Goal: Information Seeking & Learning: Learn about a topic

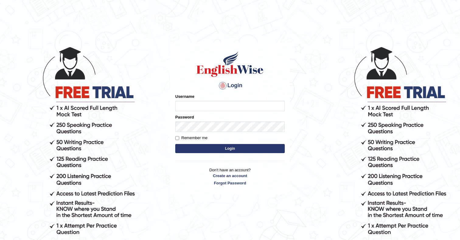
type input "Ozgur"
click at [189, 147] on button "Login" at bounding box center [229, 148] width 109 height 9
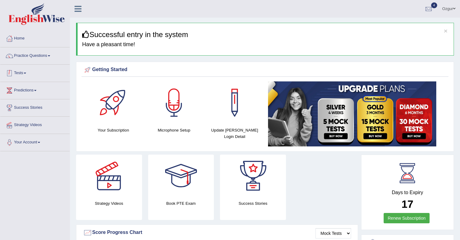
click at [24, 74] on link "Tests" at bounding box center [34, 72] width 69 height 15
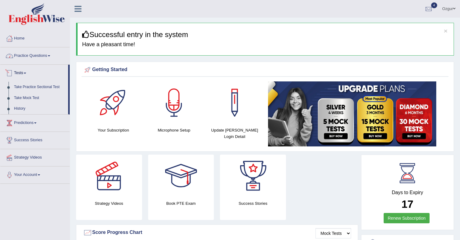
click at [43, 54] on link "Practice Questions" at bounding box center [34, 54] width 69 height 15
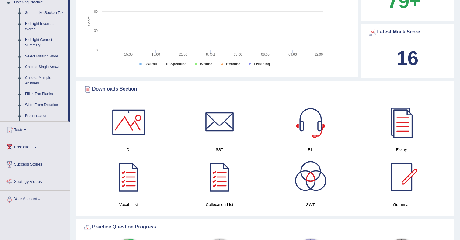
scroll to position [269, 0]
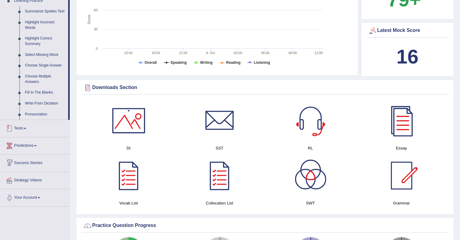
click at [26, 130] on link "Tests" at bounding box center [34, 127] width 69 height 15
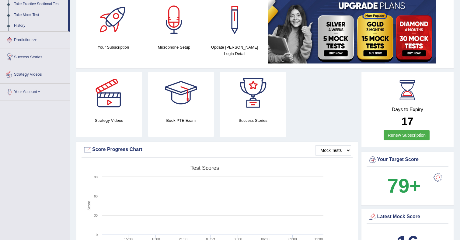
scroll to position [69, 0]
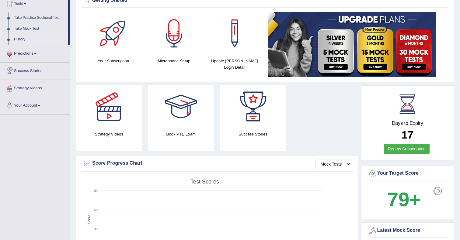
click at [21, 40] on link "History" at bounding box center [39, 39] width 57 height 11
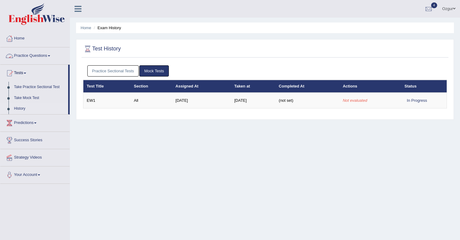
click at [119, 71] on link "Practice Sectional Tests" at bounding box center [113, 70] width 52 height 11
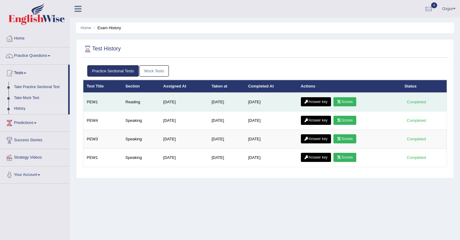
click at [344, 105] on link "Scores" at bounding box center [344, 101] width 22 height 9
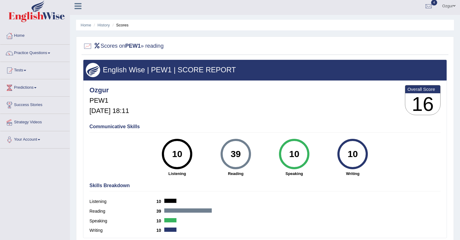
scroll to position [5, 0]
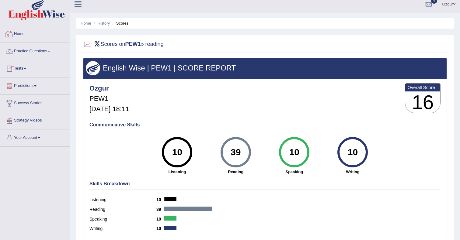
click at [34, 54] on link "Practice Questions" at bounding box center [34, 50] width 69 height 15
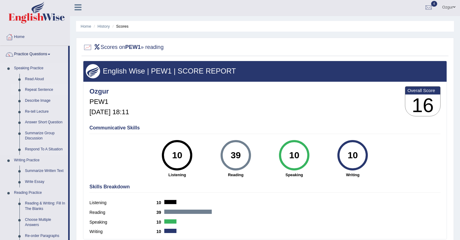
scroll to position [0, 0]
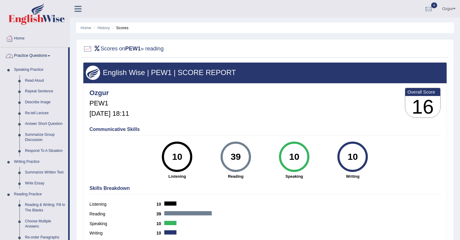
click at [45, 54] on link "Practice Questions" at bounding box center [34, 54] width 68 height 15
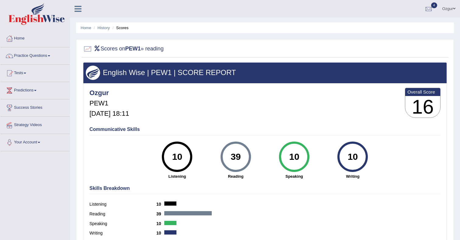
click at [29, 78] on link "Tests" at bounding box center [34, 72] width 69 height 15
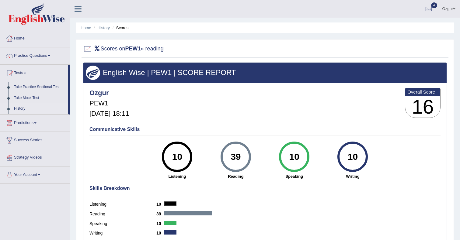
click at [23, 108] on link "History" at bounding box center [39, 108] width 57 height 11
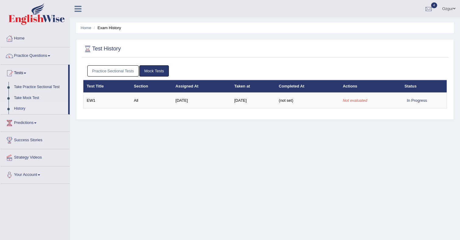
click at [117, 74] on link "Practice Sectional Tests" at bounding box center [113, 70] width 52 height 11
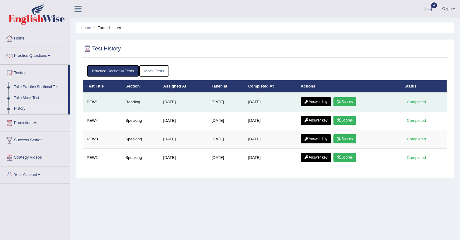
click at [317, 104] on link "Answer key" at bounding box center [316, 101] width 30 height 9
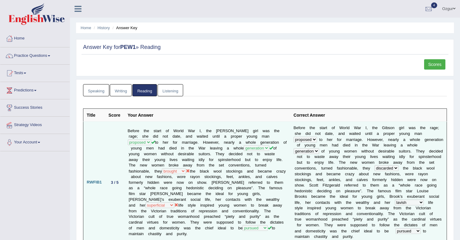
drag, startPoint x: 189, startPoint y: 129, endPoint x: 185, endPoint y: 131, distance: 4.9
click at [189, 129] on td "Before the start of World War I, the Gibson girl was the rage; she did not date…" at bounding box center [207, 182] width 166 height 121
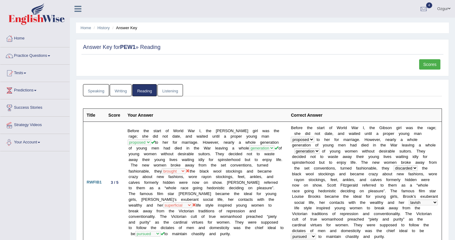
click at [125, 95] on link "Writing" at bounding box center [121, 90] width 22 height 12
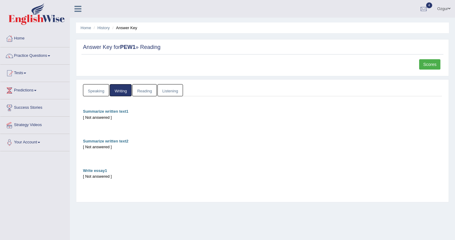
click at [96, 93] on link "Speaking" at bounding box center [96, 90] width 26 height 12
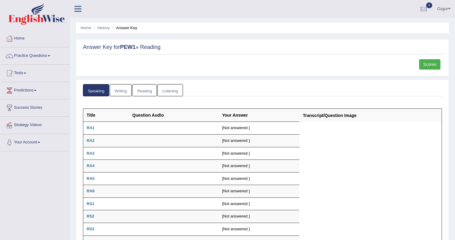
click at [166, 90] on link "Listening" at bounding box center [170, 90] width 26 height 12
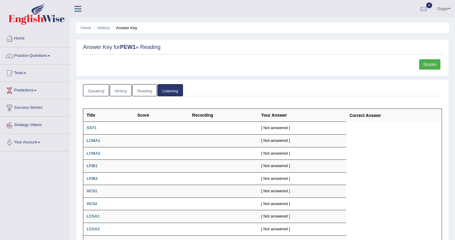
click at [140, 92] on link "Reading" at bounding box center [144, 90] width 24 height 12
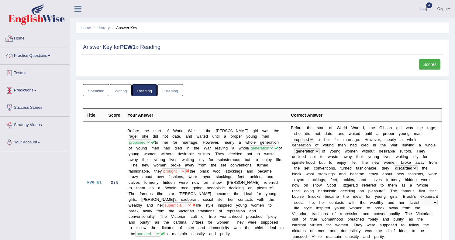
click at [36, 58] on link "Practice Questions" at bounding box center [34, 54] width 69 height 15
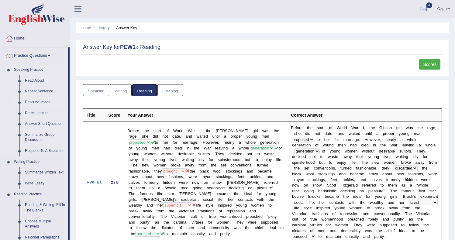
scroll to position [203, 0]
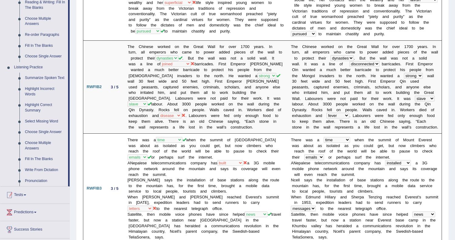
click at [29, 198] on link "Tests" at bounding box center [34, 194] width 69 height 15
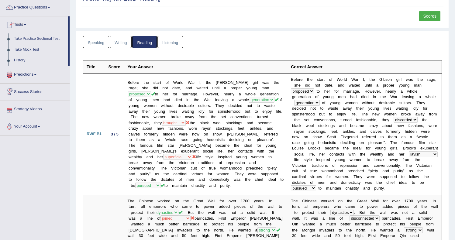
scroll to position [10, 0]
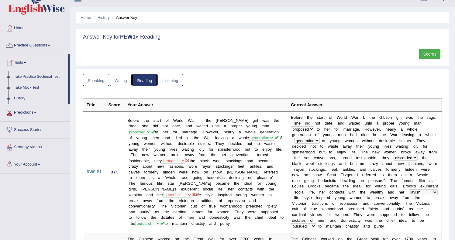
click at [26, 88] on link "Take Mock Test" at bounding box center [39, 87] width 57 height 11
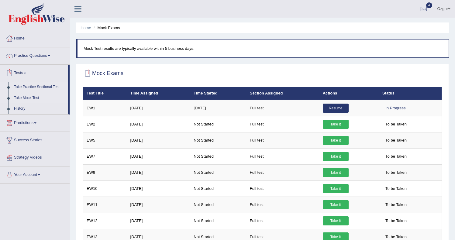
click at [33, 85] on link "Take Practice Sectional Test" at bounding box center [39, 87] width 57 height 11
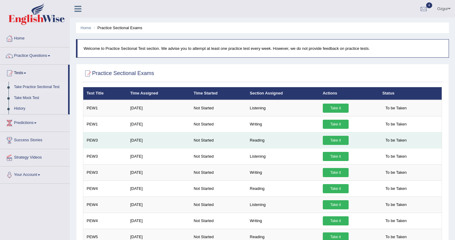
click at [328, 139] on link "Take it" at bounding box center [336, 140] width 26 height 9
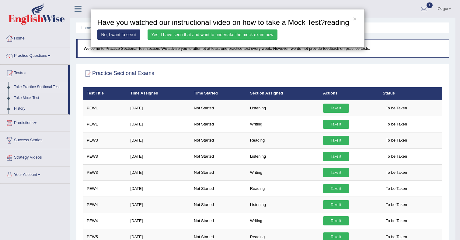
click at [189, 40] on link "Yes, I have seen that and want to undertake the mock exam now" at bounding box center [212, 34] width 130 height 10
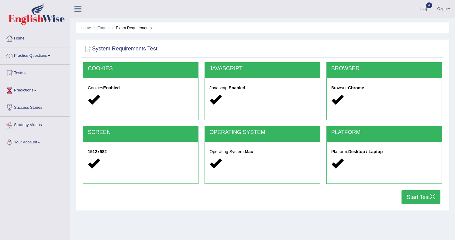
click at [409, 196] on button "Start Test" at bounding box center [421, 197] width 39 height 14
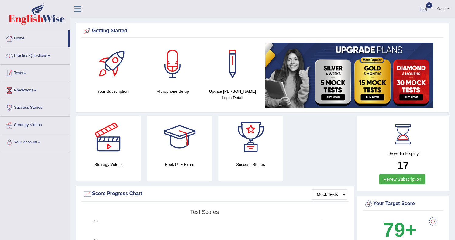
click at [49, 60] on link "Practice Questions" at bounding box center [34, 54] width 69 height 15
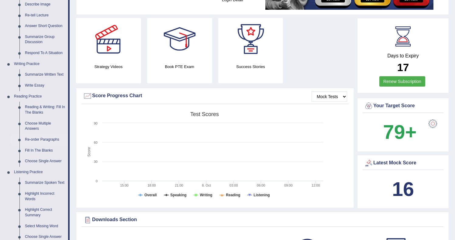
scroll to position [101, 0]
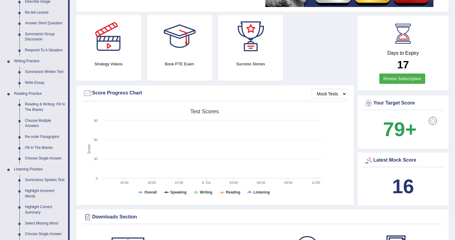
click at [44, 110] on link "Reading & Writing: Fill In The Blanks" at bounding box center [45, 107] width 46 height 16
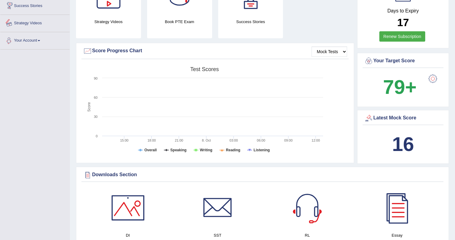
scroll to position [430, 0]
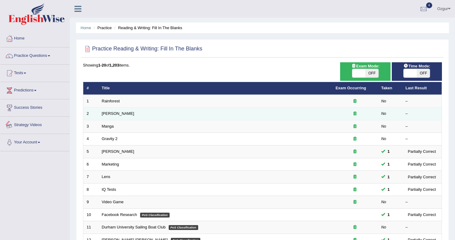
scroll to position [132, 0]
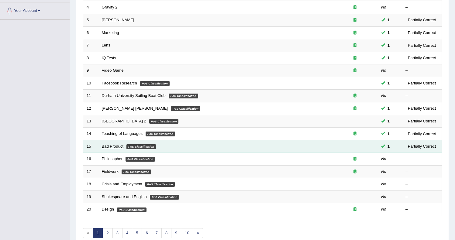
click at [118, 147] on link "Bad Product" at bounding box center [113, 146] width 22 height 5
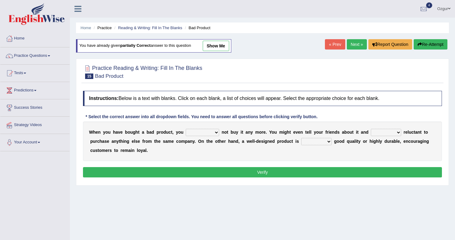
click at [196, 132] on select "would have should have should" at bounding box center [202, 132] width 33 height 7
select select "should"
click at [186, 129] on select "would have should have should" at bounding box center [202, 132] width 33 height 7
click at [388, 133] on select "is are be being" at bounding box center [386, 132] width 30 height 7
select select "be"
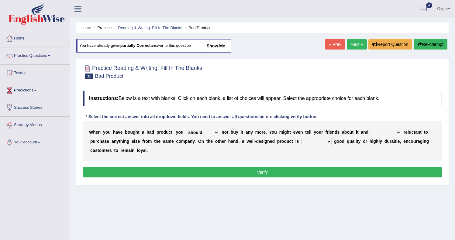
click at [371, 129] on select "is are be being" at bounding box center [386, 132] width 30 height 7
click at [347, 50] on div "« Prev Next » Report Question Re-Attempt" at bounding box center [387, 45] width 124 height 12
click at [350, 46] on link "Next »" at bounding box center [357, 44] width 20 height 10
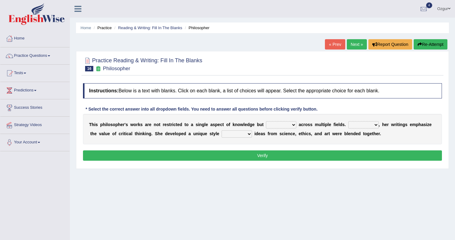
click at [275, 125] on select "constrain contain assemble extend" at bounding box center [281, 124] width 30 height 7
select select "extend"
click at [266, 121] on select "constrain contain assemble extend" at bounding box center [281, 124] width 30 height 7
click at [364, 125] on select "Rather So Moreover Likely" at bounding box center [363, 124] width 30 height 7
select select "Moreover"
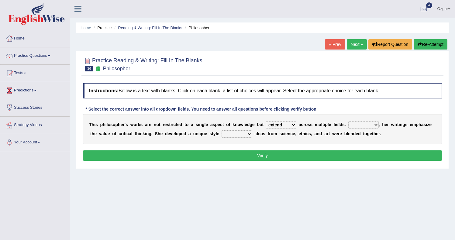
click at [348, 121] on select "Rather So Moreover Likely" at bounding box center [363, 124] width 30 height 7
click at [234, 136] on select "in that that which in which" at bounding box center [237, 133] width 30 height 7
select select "in which"
click at [222, 130] on select "in that that which in which" at bounding box center [237, 133] width 30 height 7
click at [279, 157] on button "Verify" at bounding box center [262, 155] width 359 height 10
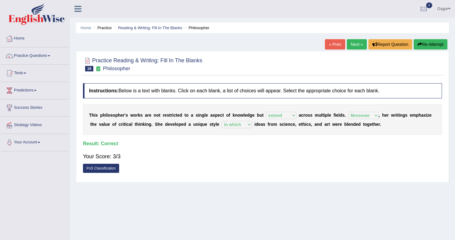
click at [357, 48] on link "Next »" at bounding box center [357, 44] width 20 height 10
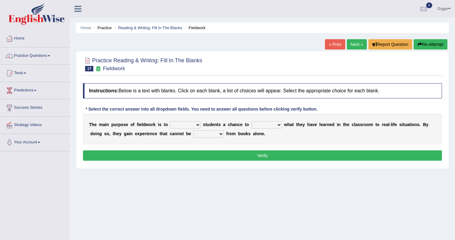
click at [194, 126] on select "resemble stow rave offer" at bounding box center [185, 124] width 30 height 7
select select "offer"
click at [170, 121] on select "resemble stow rave offer" at bounding box center [185, 124] width 30 height 7
click at [269, 125] on select "compare align apply dismount" at bounding box center [266, 124] width 30 height 7
select select "apply"
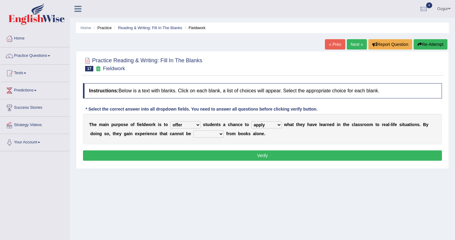
click at [251, 121] on select "compare align apply dismount" at bounding box center [266, 124] width 30 height 7
click at [179, 125] on select "resemble stow rave offer" at bounding box center [185, 124] width 30 height 7
click at [170, 121] on select "resemble stow rave offer" at bounding box center [185, 124] width 30 height 7
click at [216, 134] on select "originated prepared obtained touted" at bounding box center [208, 133] width 30 height 7
select select "obtained"
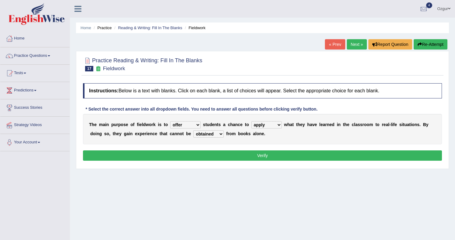
click at [193, 130] on select "originated prepared obtained touted" at bounding box center [208, 133] width 30 height 7
click at [223, 156] on button "Verify" at bounding box center [262, 155] width 359 height 10
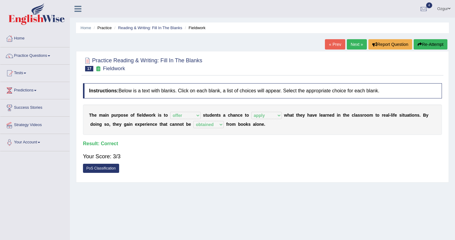
click at [353, 47] on link "Next »" at bounding box center [357, 44] width 20 height 10
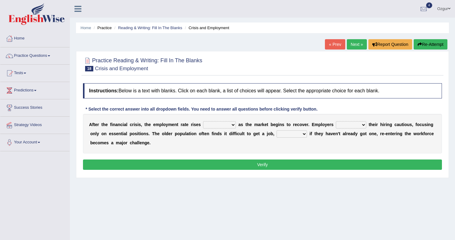
click at [210, 124] on select "normally conversely strenuously sharply" at bounding box center [219, 124] width 33 height 7
select select "conversely"
click at [203, 121] on select "normally conversely strenuously sharply" at bounding box center [219, 124] width 33 height 7
click at [358, 125] on select "keeping kept keep are kept" at bounding box center [351, 124] width 30 height 7
click at [336, 121] on select "keeping kept keep are kept" at bounding box center [351, 124] width 30 height 7
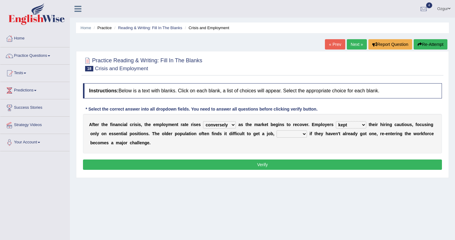
click at [357, 124] on select "keeping kept keep are kept" at bounding box center [351, 124] width 30 height 7
select select "keep"
click at [336, 121] on select "keeping kept keep are kept" at bounding box center [351, 124] width 30 height 7
click at [297, 133] on select "although while then because" at bounding box center [292, 133] width 30 height 7
click at [298, 135] on select "although while then because" at bounding box center [292, 133] width 30 height 7
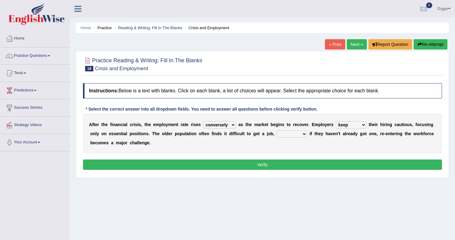
select select "although"
click at [277, 130] on select "although while then because" at bounding box center [292, 133] width 30 height 7
click at [280, 160] on button "Verify" at bounding box center [262, 165] width 359 height 10
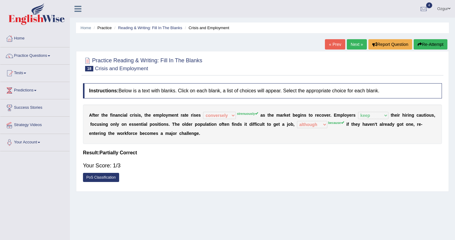
drag, startPoint x: 239, startPoint y: 113, endPoint x: 256, endPoint y: 115, distance: 16.9
click at [256, 115] on sup "strenuously" at bounding box center [247, 114] width 21 height 4
click at [352, 44] on link "Next »" at bounding box center [357, 44] width 20 height 10
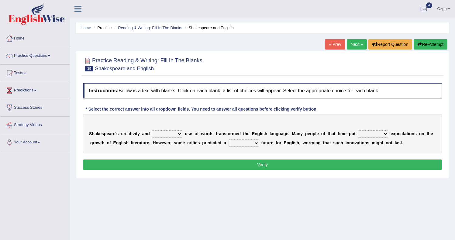
click at [173, 133] on select "idealized intensive fancied inventive" at bounding box center [167, 133] width 30 height 7
select select "fancied"
click at [152, 130] on select "idealized intensive fancied inventive" at bounding box center [167, 133] width 30 height 7
click at [378, 134] on select "wide much high more" at bounding box center [373, 133] width 30 height 7
select select "high"
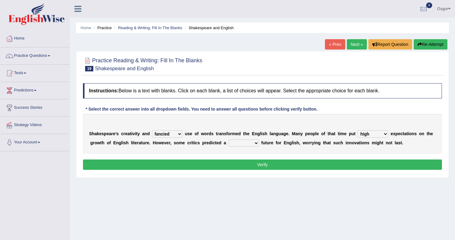
click at [358, 130] on select "wide much high more" at bounding box center [373, 133] width 30 height 7
click at [379, 135] on select "wide much high more" at bounding box center [373, 133] width 30 height 7
click at [358, 130] on select "wide much high more" at bounding box center [373, 133] width 30 height 7
click at [252, 144] on select "monetary promising irresistible daunting" at bounding box center [244, 143] width 30 height 7
click at [229, 140] on select "monetary promising irresistible daunting" at bounding box center [244, 143] width 30 height 7
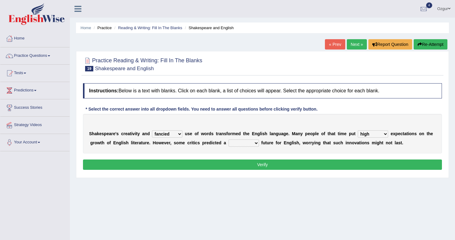
click at [254, 143] on select "monetary promising irresistible daunting" at bounding box center [244, 143] width 30 height 7
select select "irresistible"
click at [229, 140] on select "monetary promising irresistible daunting" at bounding box center [244, 143] width 30 height 7
click at [250, 167] on button "Verify" at bounding box center [262, 165] width 359 height 10
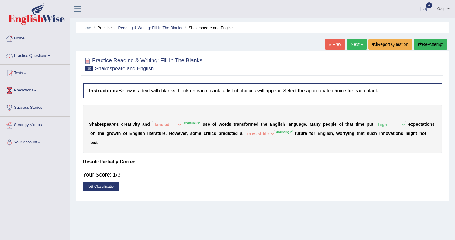
click at [356, 46] on link "Next »" at bounding box center [357, 44] width 20 height 10
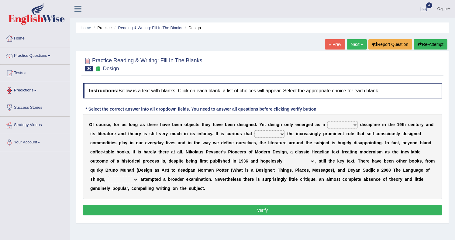
click at [45, 71] on link "Tests" at bounding box center [34, 72] width 69 height 15
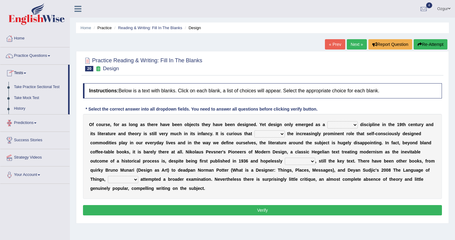
click at [30, 126] on link "Predictions" at bounding box center [34, 122] width 69 height 15
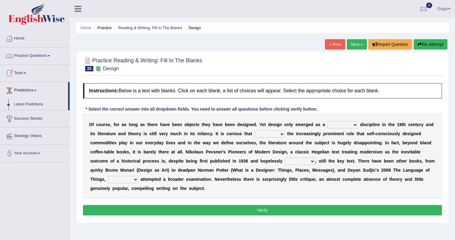
click at [46, 60] on link "Practice Questions" at bounding box center [34, 54] width 69 height 15
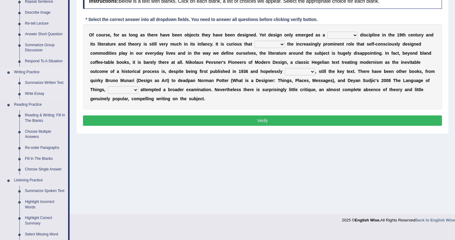
scroll to position [100, 0]
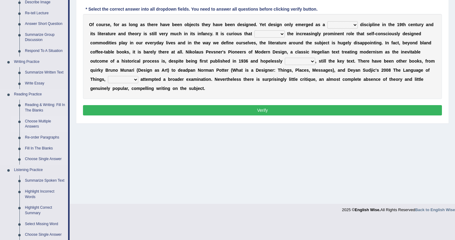
click at [40, 122] on link "Choose Multiple Answers" at bounding box center [45, 124] width 46 height 16
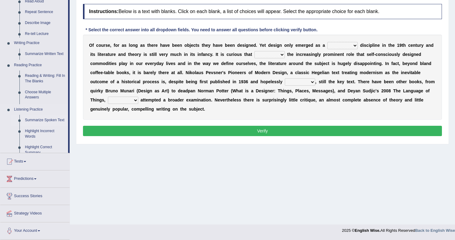
scroll to position [79, 0]
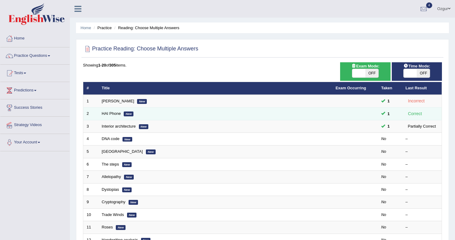
scroll to position [57, 0]
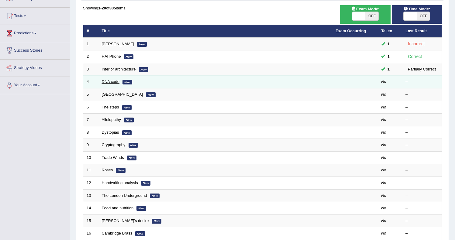
click at [109, 82] on link "DNA code" at bounding box center [111, 81] width 18 height 5
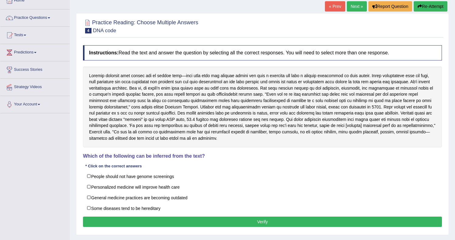
scroll to position [45, 0]
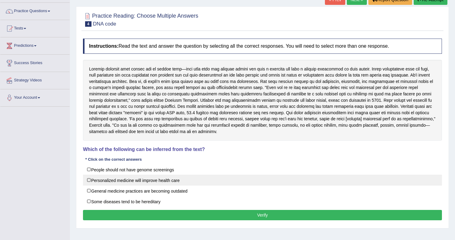
click at [109, 181] on label "Personalized medicine will improve health care" at bounding box center [262, 180] width 359 height 11
checkbox input "true"
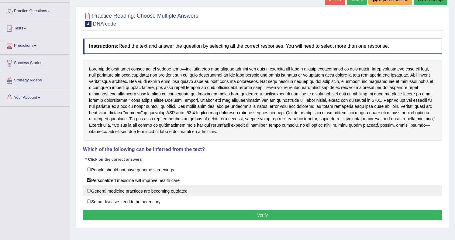
click at [100, 191] on label "General medicine practices are becoming outdated" at bounding box center [262, 190] width 359 height 11
checkbox input "true"
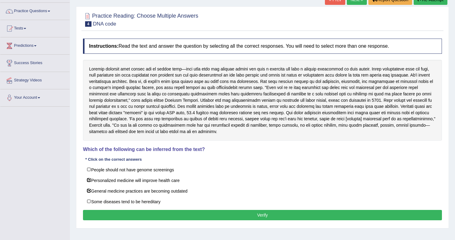
click at [217, 211] on button "Verify" at bounding box center [262, 215] width 359 height 10
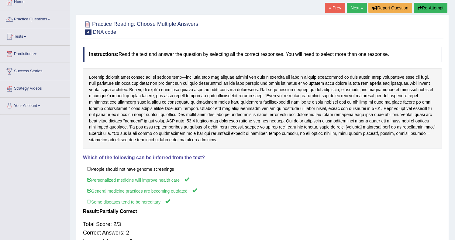
scroll to position [37, 0]
click at [364, 6] on div "« Prev Next » Report Question Re-Attempt" at bounding box center [387, 8] width 124 height 12
click at [356, 8] on link "Next »" at bounding box center [357, 7] width 20 height 10
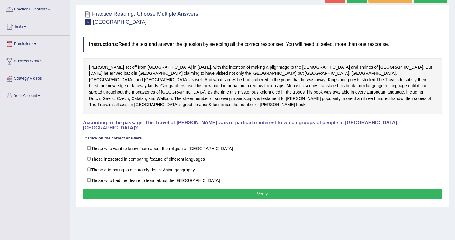
scroll to position [45, 0]
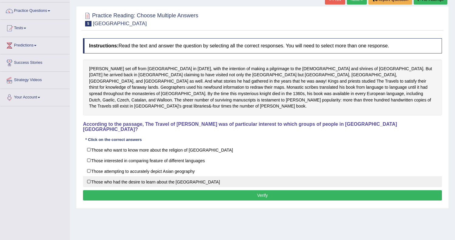
click at [134, 176] on label "Those who had the desire to learn about the [GEOGRAPHIC_DATA]" at bounding box center [262, 181] width 359 height 11
checkbox input "true"
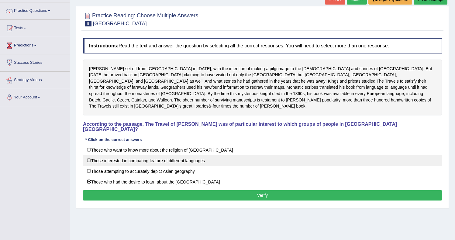
click at [138, 155] on label "Those interested in comparing feature of different languages" at bounding box center [262, 160] width 359 height 11
checkbox input "true"
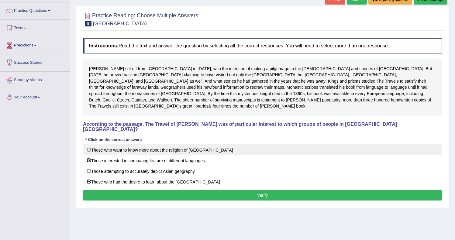
click at [98, 144] on label "Those who want to know more about the religion of Asia" at bounding box center [262, 149] width 359 height 11
checkbox input "true"
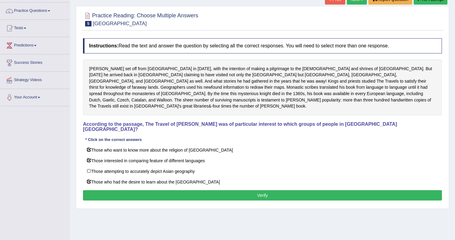
click at [127, 190] on button "Verify" at bounding box center [262, 195] width 359 height 10
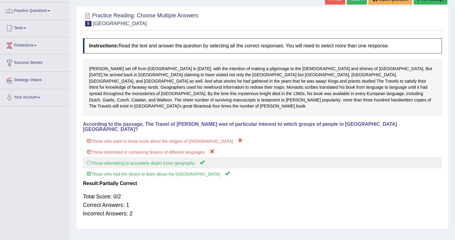
click at [122, 157] on label "Those attempting to accurately depict Asian geography" at bounding box center [262, 162] width 359 height 11
click at [126, 157] on label "Those attempting to accurately depict Asian geography" at bounding box center [262, 162] width 359 height 11
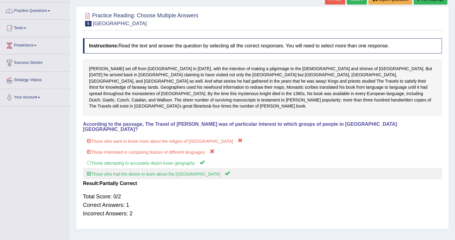
click at [127, 168] on label "Those who had the desire to learn about the Far East" at bounding box center [262, 173] width 359 height 11
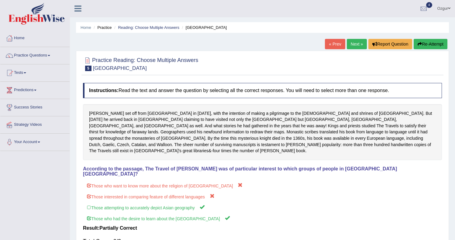
scroll to position [0, 0]
click at [348, 45] on link "Next »" at bounding box center [357, 44] width 20 height 10
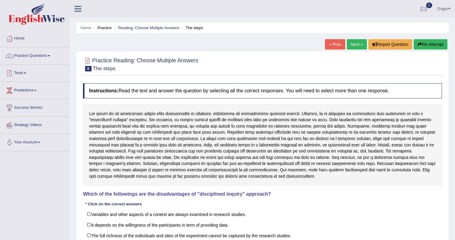
click at [32, 72] on link "Tests" at bounding box center [34, 72] width 69 height 15
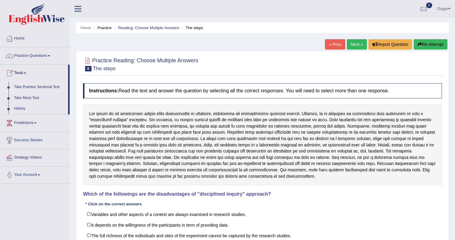
click at [34, 88] on link "Take Practice Sectional Test" at bounding box center [39, 87] width 57 height 11
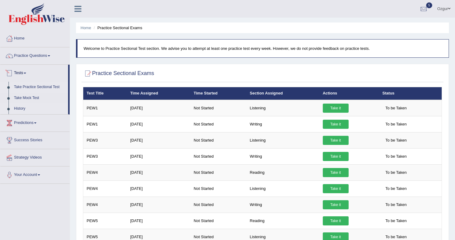
click at [24, 108] on link "History" at bounding box center [39, 108] width 57 height 11
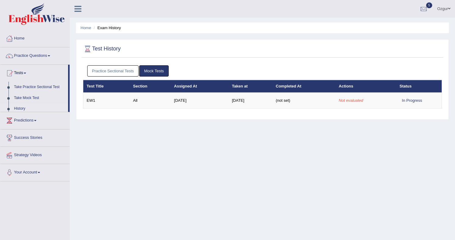
click at [105, 70] on link "Practice Sectional Tests" at bounding box center [113, 70] width 52 height 11
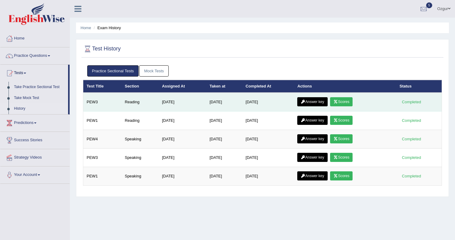
click at [347, 103] on link "Scores" at bounding box center [341, 101] width 22 height 9
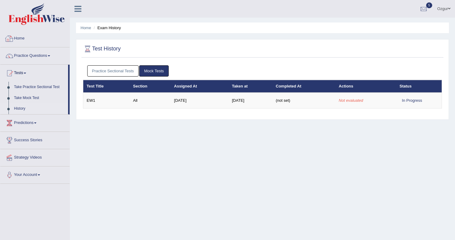
click at [120, 73] on link "Practice Sectional Tests" at bounding box center [113, 70] width 52 height 11
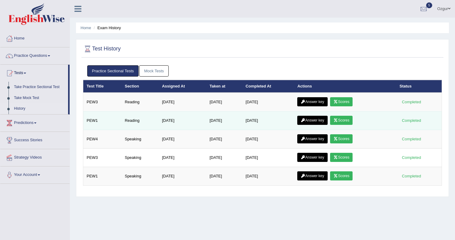
click at [342, 123] on link "Scores" at bounding box center [341, 120] width 22 height 9
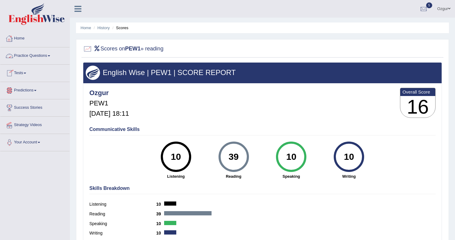
click at [19, 69] on link "Tests" at bounding box center [34, 72] width 69 height 15
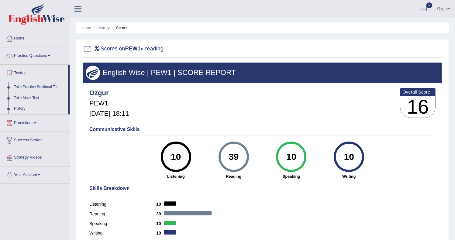
click at [24, 106] on link "History" at bounding box center [39, 108] width 57 height 11
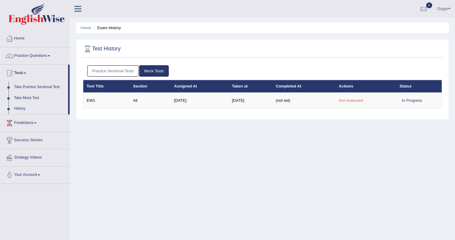
click at [157, 70] on link "Mock Tests" at bounding box center [153, 70] width 29 height 11
click at [116, 74] on link "Practice Sectional Tests" at bounding box center [113, 70] width 52 height 11
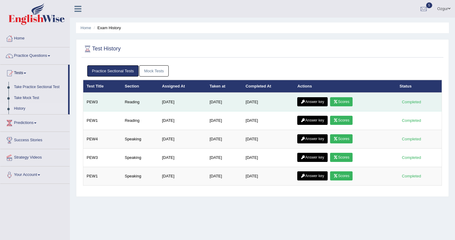
click at [346, 99] on link "Scores" at bounding box center [341, 101] width 22 height 9
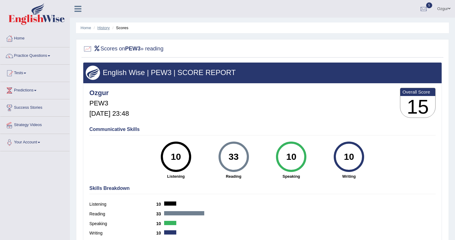
click at [105, 27] on link "History" at bounding box center [104, 28] width 12 height 5
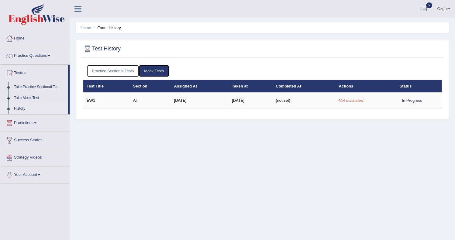
click at [129, 71] on link "Practice Sectional Tests" at bounding box center [113, 70] width 52 height 11
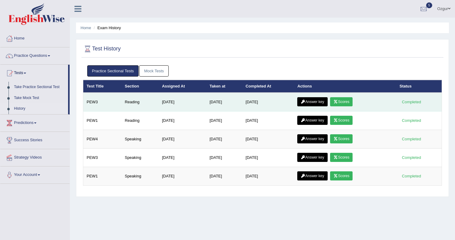
click at [310, 101] on link "Answer key" at bounding box center [312, 101] width 30 height 9
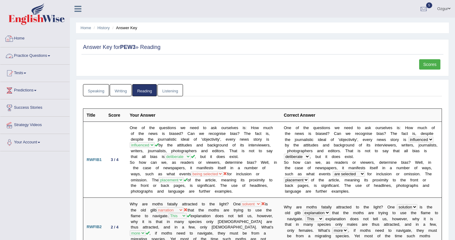
click at [44, 61] on link "Practice Questions" at bounding box center [34, 54] width 69 height 15
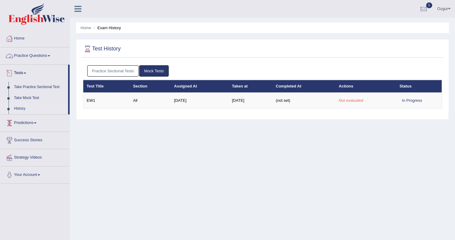
click at [29, 122] on link "Predictions" at bounding box center [34, 122] width 69 height 15
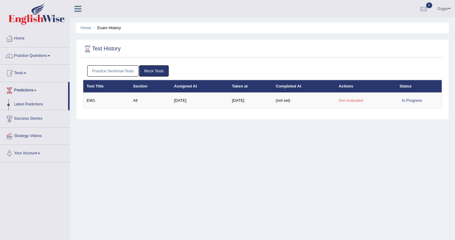
click at [27, 76] on link "Tests" at bounding box center [34, 72] width 69 height 15
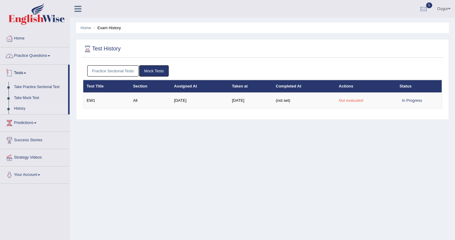
click at [28, 58] on link "Practice Questions" at bounding box center [34, 54] width 69 height 15
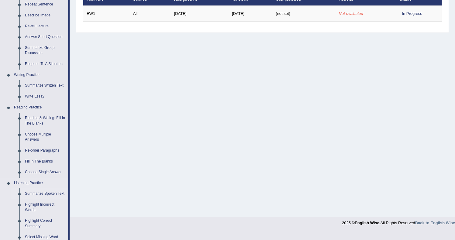
scroll to position [211, 0]
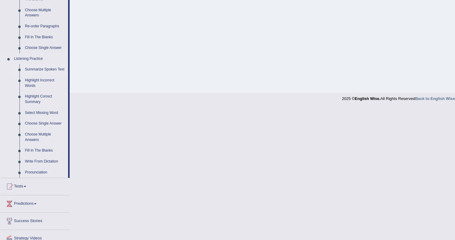
click at [35, 73] on link "Summarize Spoken Text" at bounding box center [45, 69] width 46 height 11
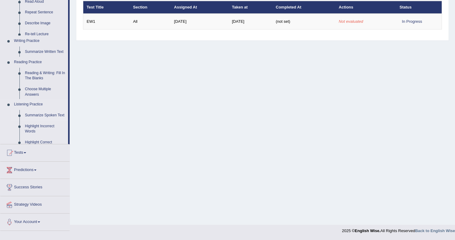
scroll to position [79, 0]
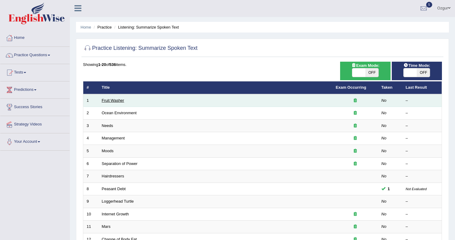
scroll to position [1, 0]
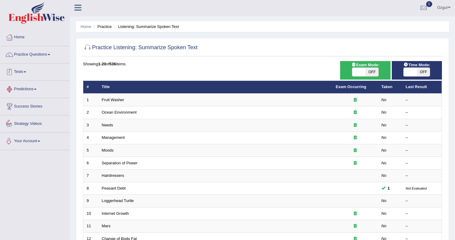
click at [38, 61] on link "Practice Questions" at bounding box center [34, 53] width 69 height 15
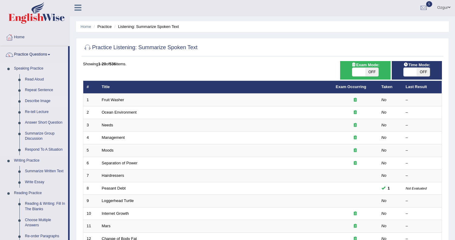
click at [40, 102] on link "Describe Image" at bounding box center [45, 101] width 46 height 11
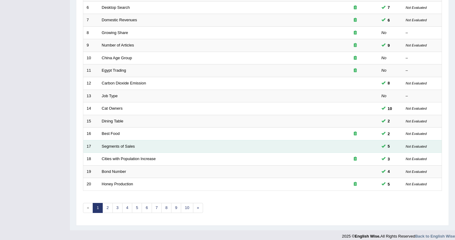
scroll to position [162, 0]
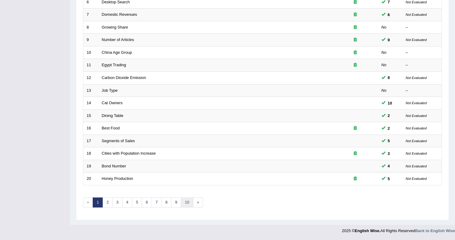
click at [181, 200] on link "10" at bounding box center [187, 203] width 12 height 10
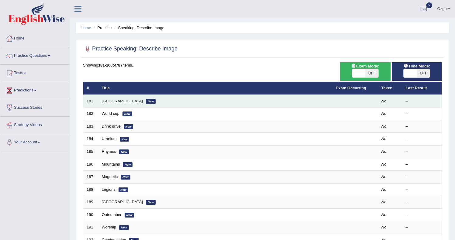
click at [107, 102] on link "Ukraine" at bounding box center [122, 101] width 41 height 5
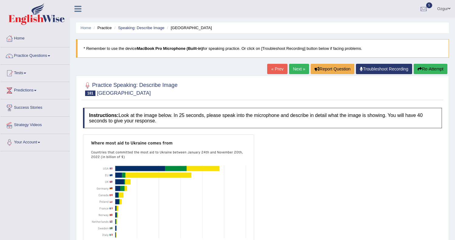
scroll to position [50, 0]
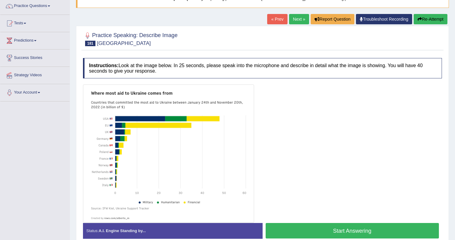
click at [292, 22] on link "Next »" at bounding box center [299, 19] width 20 height 10
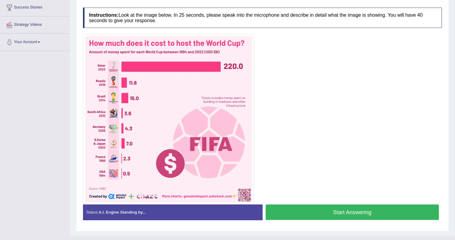
scroll to position [99, 0]
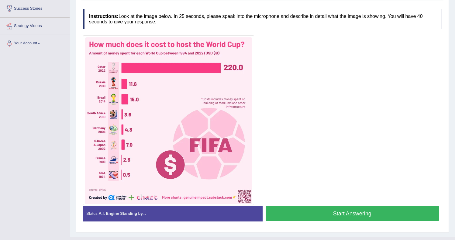
click at [351, 218] on button "Start Answering" at bounding box center [353, 214] width 174 height 16
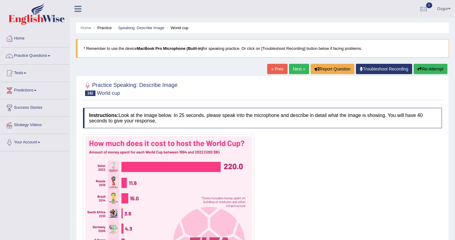
scroll to position [117, 0]
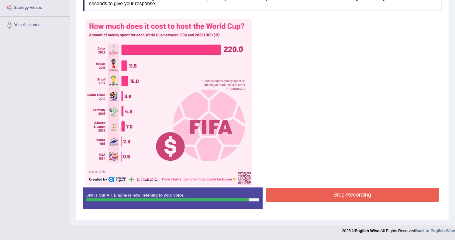
click at [296, 193] on button "Stop Recording" at bounding box center [353, 195] width 174 height 14
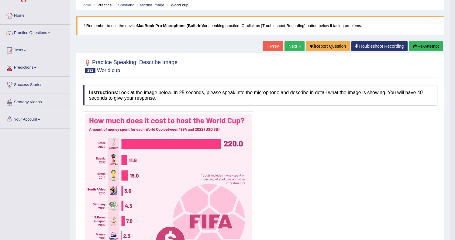
scroll to position [0, 0]
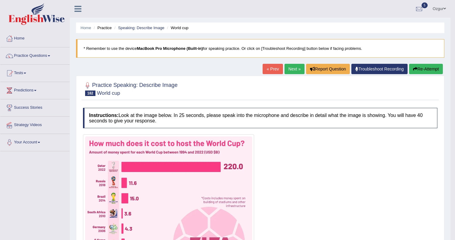
click at [292, 67] on link "Next »" at bounding box center [295, 69] width 20 height 10
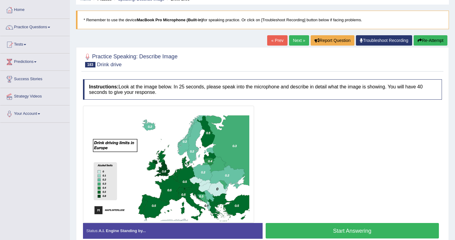
scroll to position [79, 0]
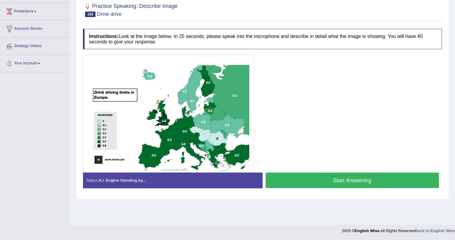
click at [296, 179] on button "Start Answering" at bounding box center [353, 181] width 174 height 16
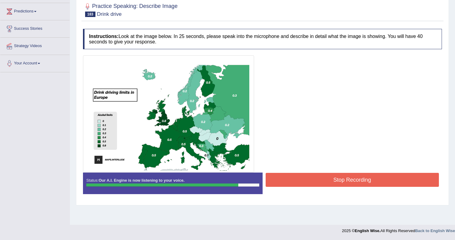
click at [315, 176] on button "Stop Recording" at bounding box center [353, 180] width 174 height 14
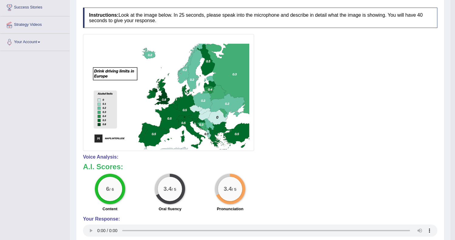
scroll to position [43, 0]
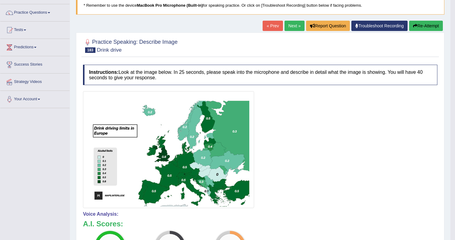
click at [294, 31] on div "« Prev Next » Report Question Troubleshoot Recording Re-Attempt" at bounding box center [354, 27] width 182 height 12
click at [293, 27] on link "Next »" at bounding box center [295, 26] width 20 height 10
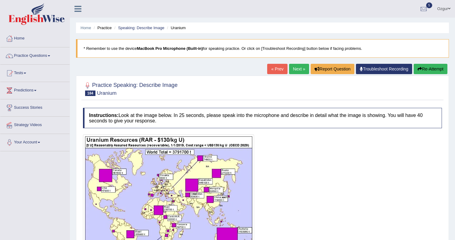
click at [293, 66] on link "Next »" at bounding box center [299, 69] width 20 height 10
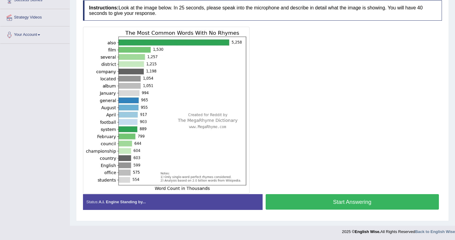
scroll to position [109, 0]
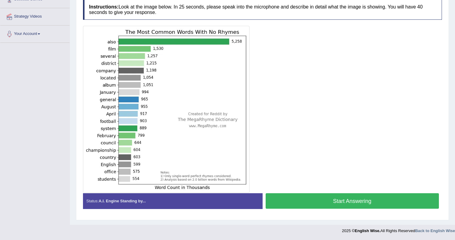
click at [299, 194] on button "Start Answering" at bounding box center [353, 201] width 174 height 16
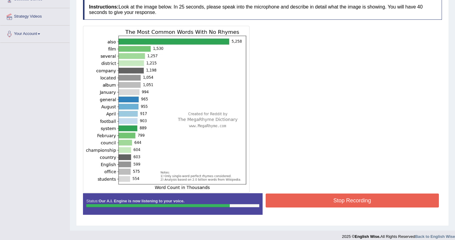
click at [321, 195] on button "Stop Recording" at bounding box center [353, 201] width 174 height 14
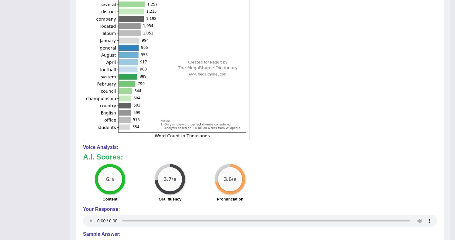
scroll to position [38, 0]
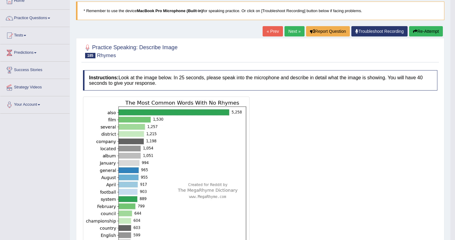
click at [288, 33] on link "Next »" at bounding box center [295, 31] width 20 height 10
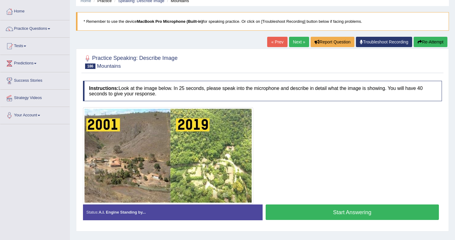
scroll to position [79, 0]
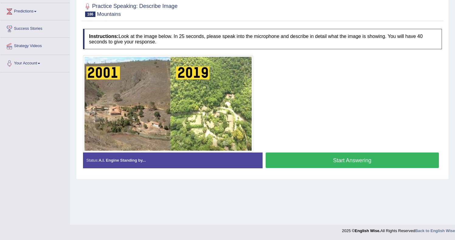
click at [315, 155] on button "Start Answering" at bounding box center [353, 161] width 174 height 16
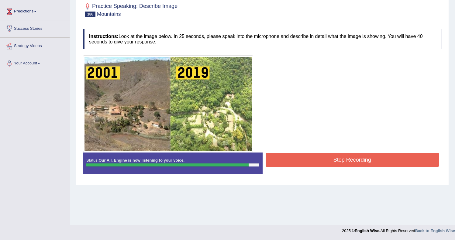
click at [292, 148] on div at bounding box center [262, 103] width 359 height 97
click at [295, 159] on button "Stop Recording" at bounding box center [353, 160] width 174 height 14
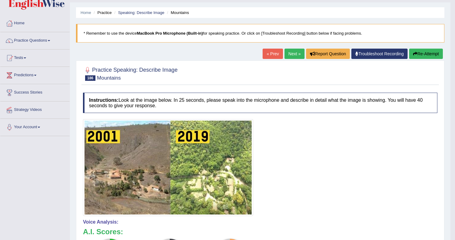
scroll to position [0, 0]
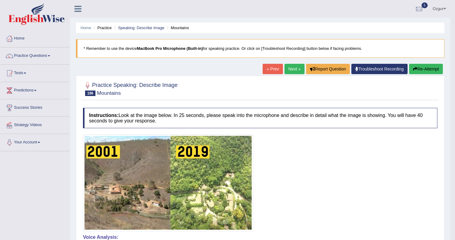
click at [294, 70] on link "Next »" at bounding box center [295, 69] width 20 height 10
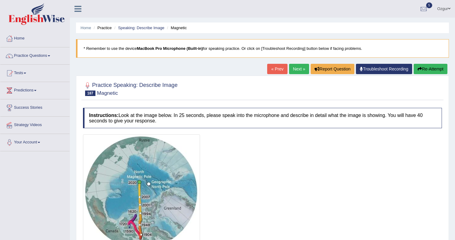
click at [297, 66] on link "Next »" at bounding box center [299, 69] width 20 height 10
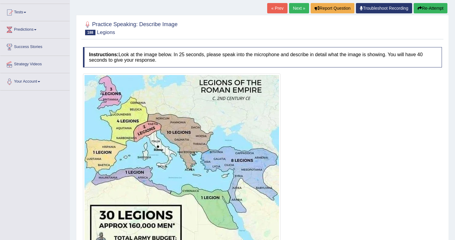
scroll to position [40, 0]
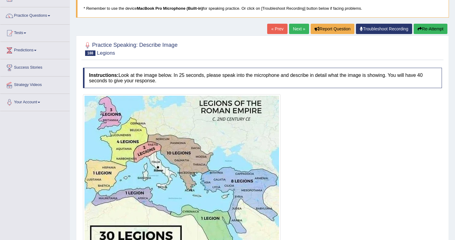
click at [296, 30] on link "Next »" at bounding box center [299, 29] width 20 height 10
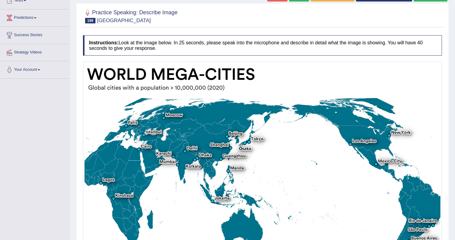
scroll to position [126, 0]
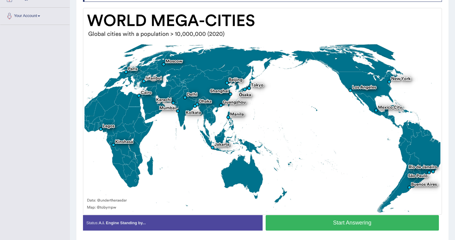
click at [298, 222] on button "Start Answering" at bounding box center [353, 223] width 174 height 16
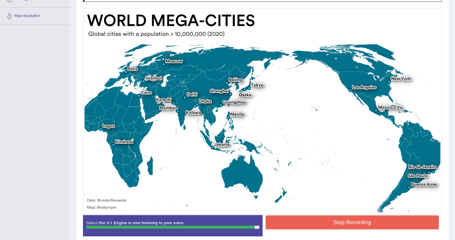
click at [307, 226] on button "Stop Recording" at bounding box center [353, 223] width 174 height 14
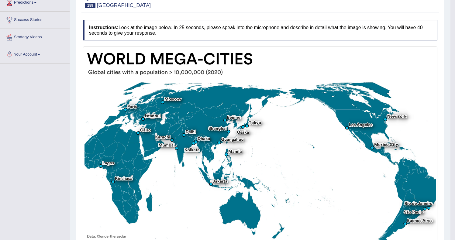
scroll to position [0, 0]
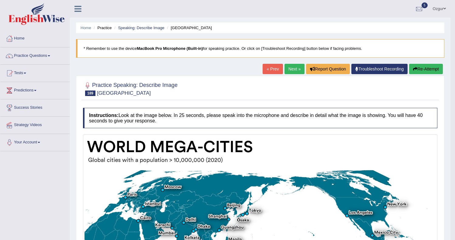
click at [289, 67] on link "Next »" at bounding box center [295, 69] width 20 height 10
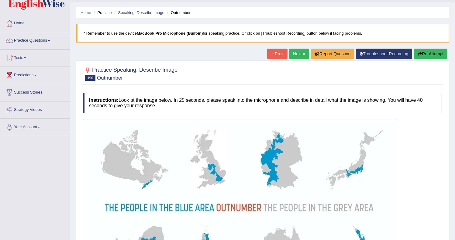
scroll to position [6, 0]
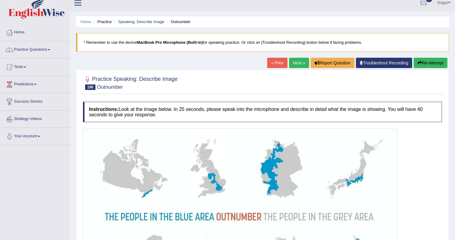
click at [301, 66] on link "Next »" at bounding box center [299, 63] width 20 height 10
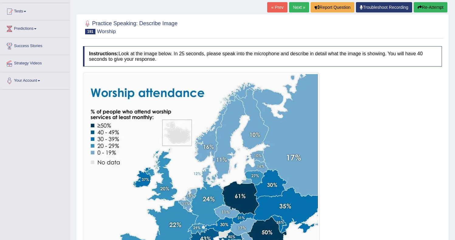
scroll to position [61, 0]
